Goal: Information Seeking & Learning: Find specific fact

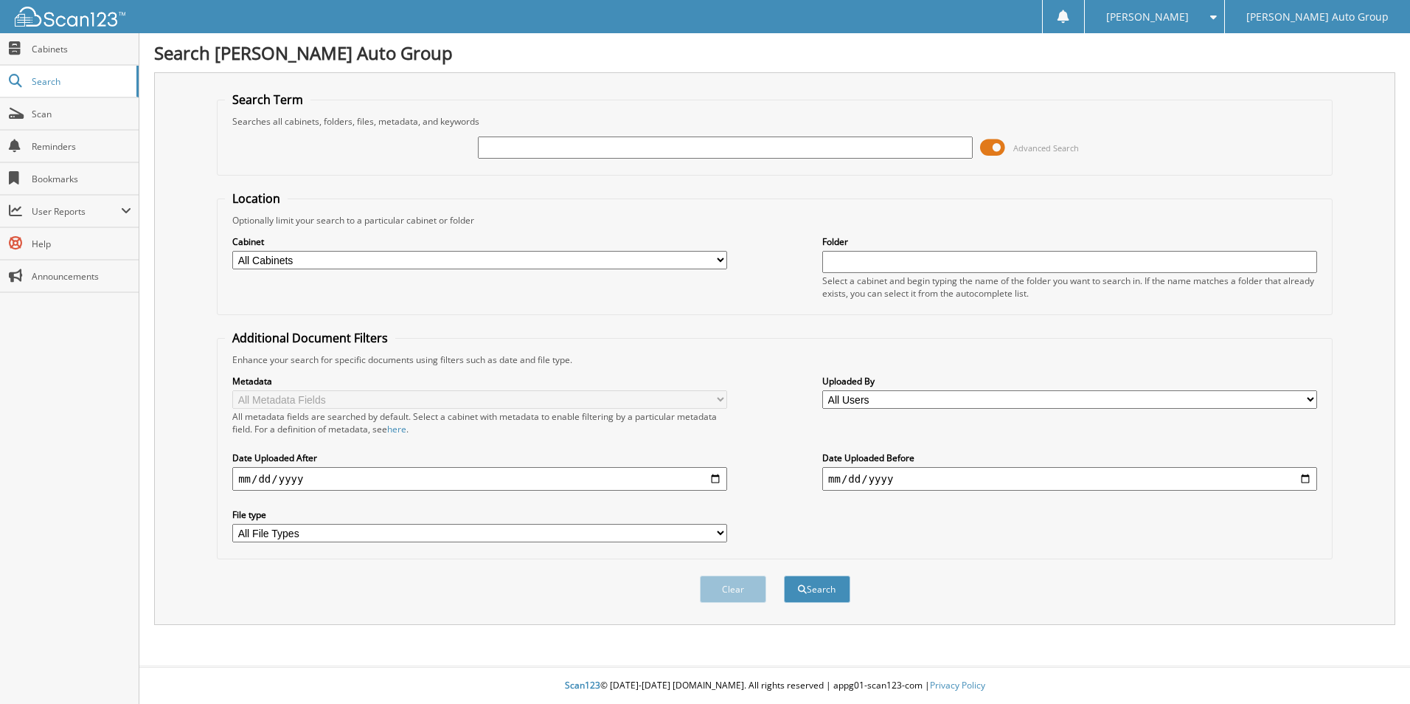
click at [650, 153] on input "text" at bounding box center [725, 147] width 495 height 22
type input "160673pg"
click at [798, 598] on button "Search" at bounding box center [817, 588] width 66 height 27
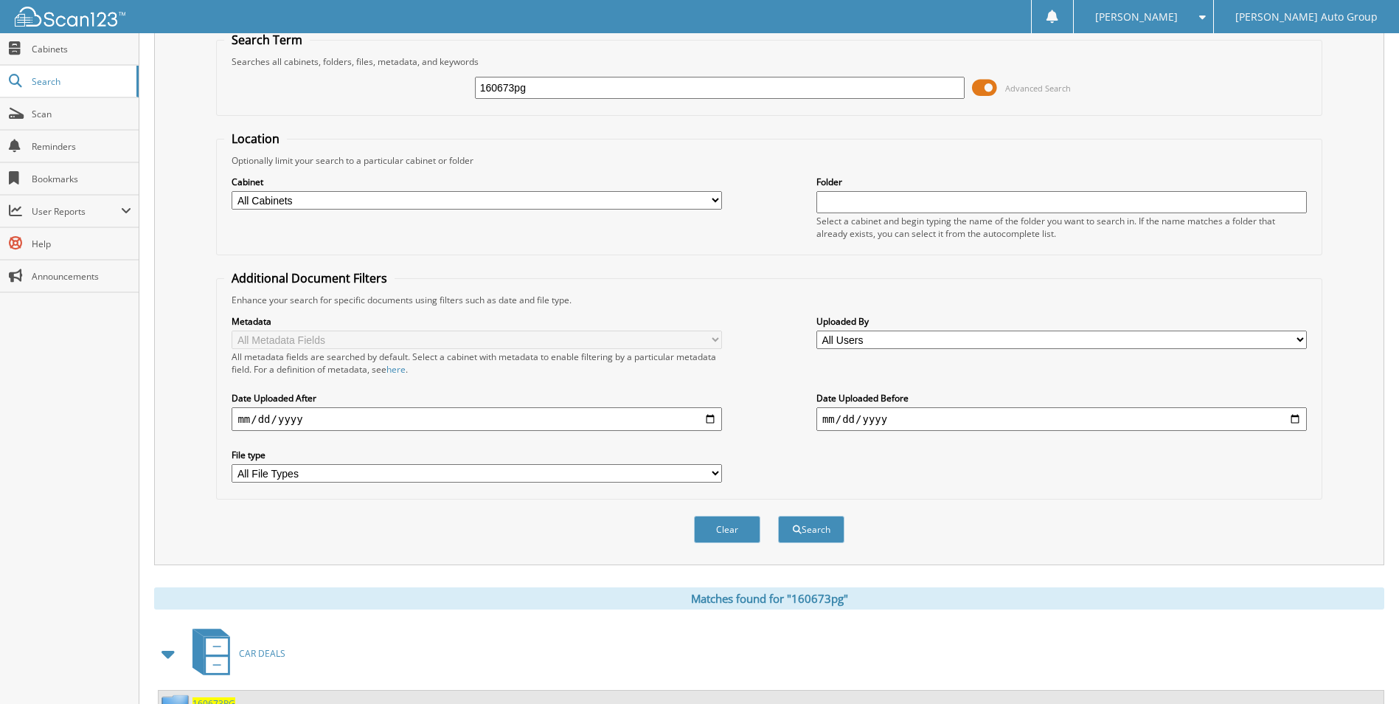
scroll to position [121, 0]
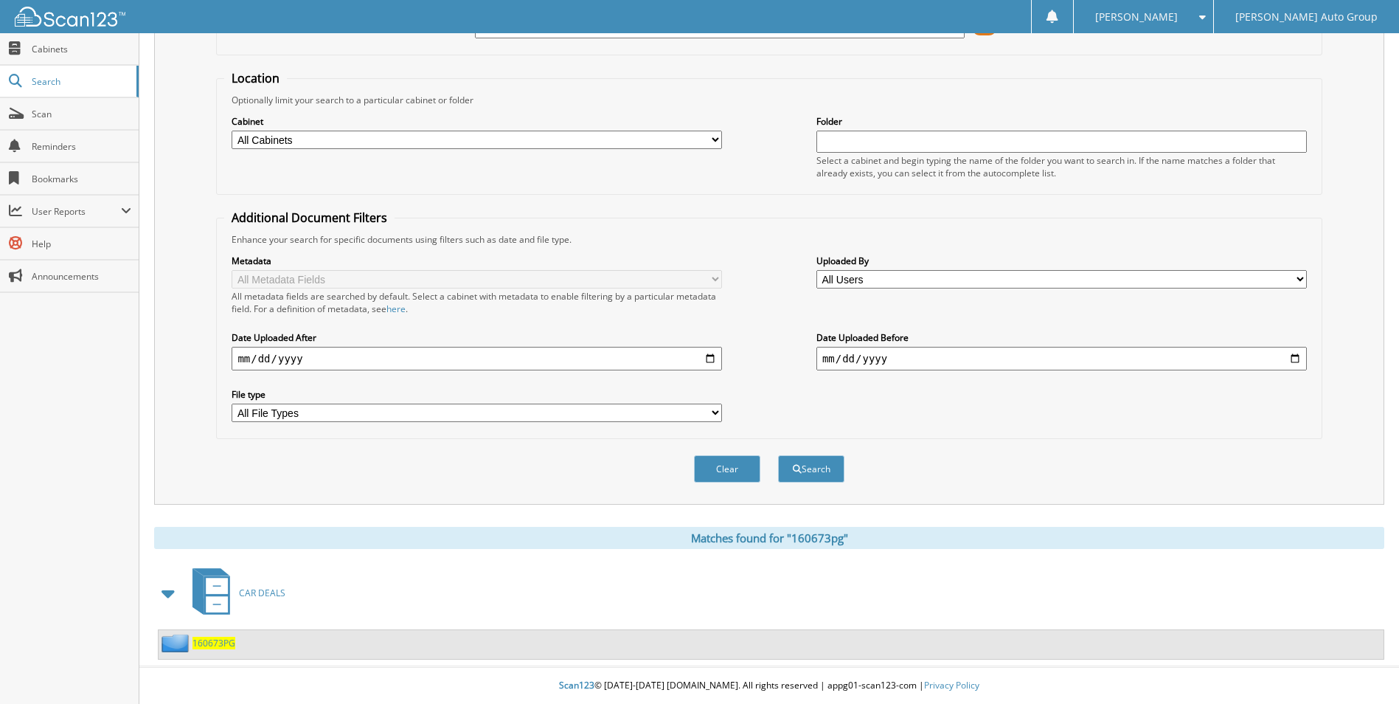
click at [227, 640] on span "160673PG" at bounding box center [214, 643] width 43 height 13
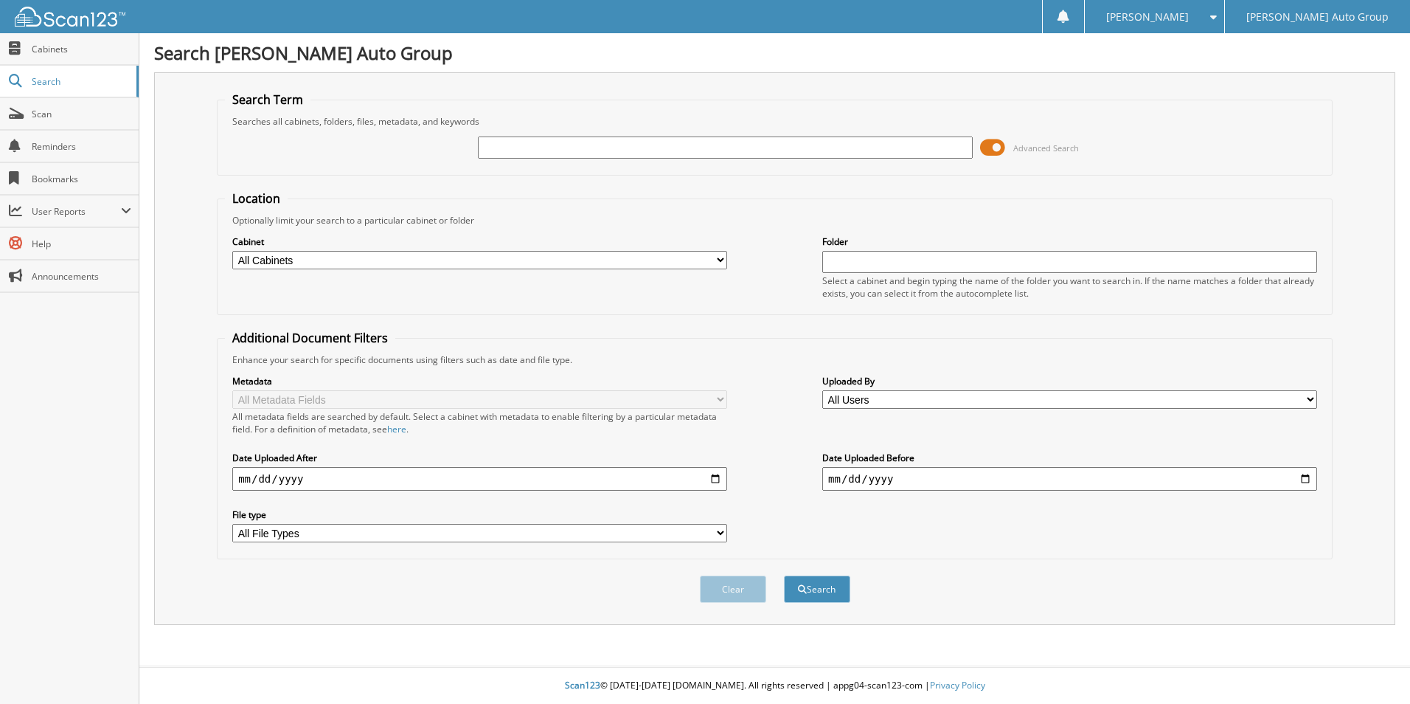
click at [514, 154] on input "text" at bounding box center [725, 147] width 495 height 22
type input "320901PG"
click at [740, 595] on button "Clear" at bounding box center [733, 588] width 66 height 27
click at [750, 150] on input "text" at bounding box center [725, 147] width 495 height 22
type input "320901PG"
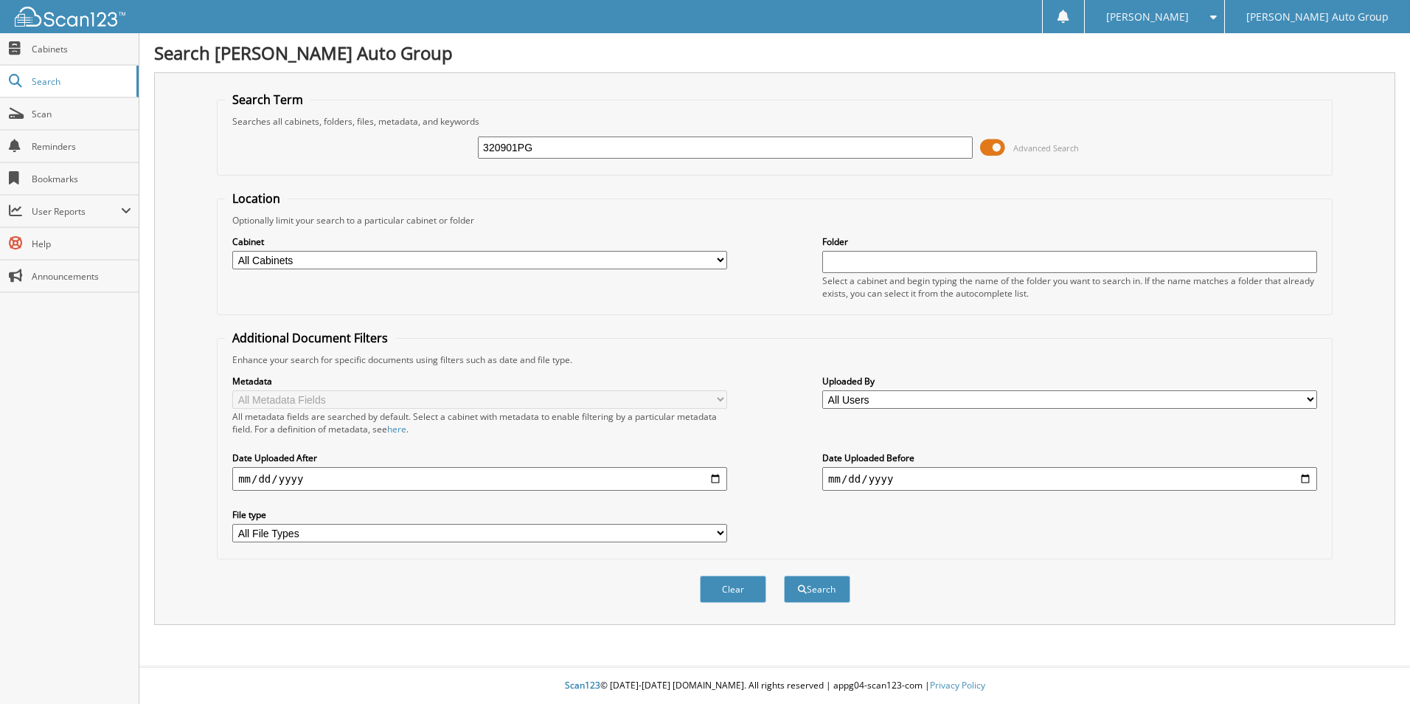
click at [831, 607] on div "Clear Search" at bounding box center [775, 589] width 1116 height 60
click at [825, 588] on button "Search" at bounding box center [817, 588] width 66 height 27
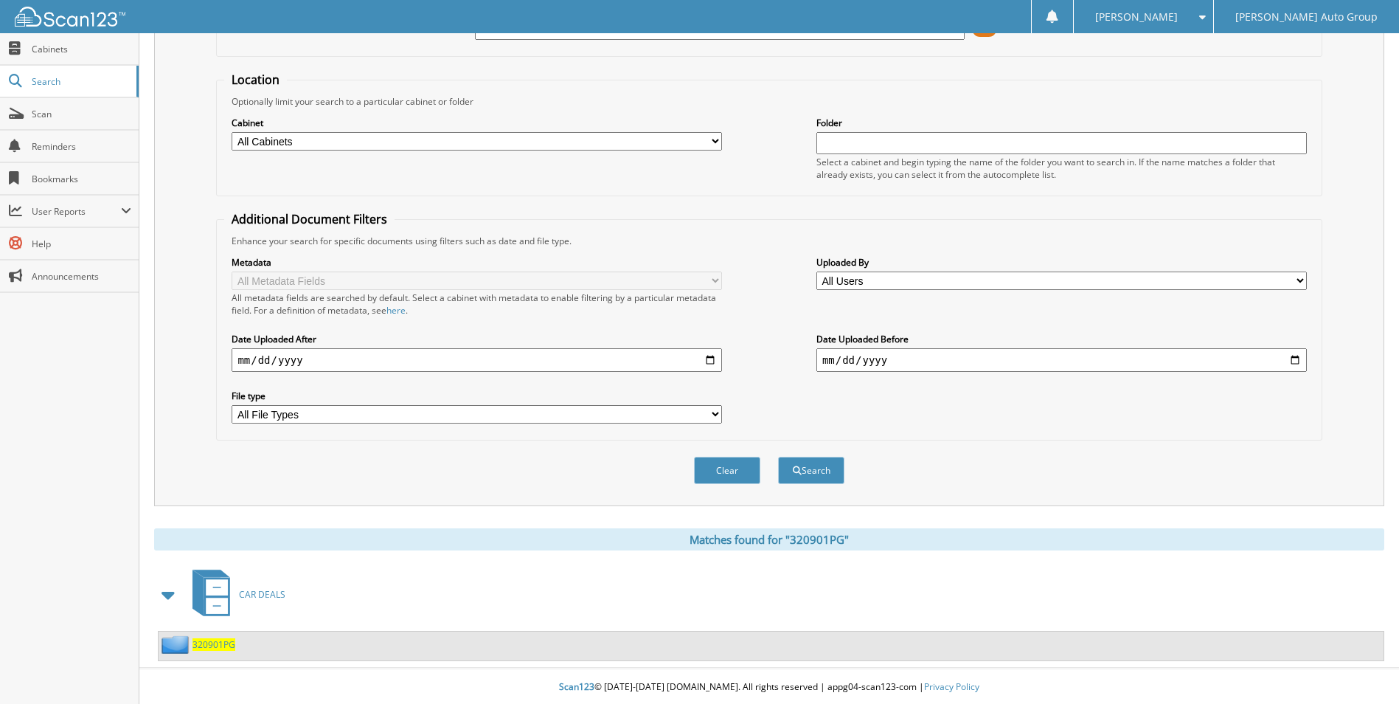
scroll to position [121, 0]
click at [207, 648] on span "320901PG" at bounding box center [214, 643] width 43 height 13
